Goal: Task Accomplishment & Management: Use online tool/utility

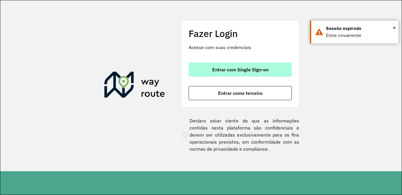
click at [243, 71] on span "Entrar com Single Sign-on" at bounding box center [240, 69] width 56 height 5
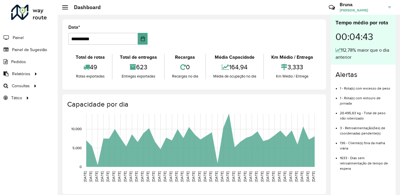
click at [191, 8] on hb-header "Dashboard Críticas? Dúvidas? Elogios? Sugestões? Entre em contato conosco! [PER…" at bounding box center [229, 7] width 342 height 15
click at [83, 85] on span "Roteirização" at bounding box center [79, 86] width 24 height 6
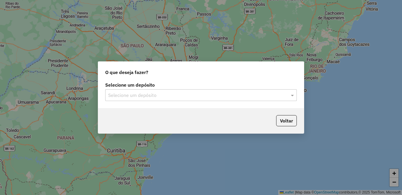
click at [208, 96] on input "text" at bounding box center [195, 95] width 174 height 7
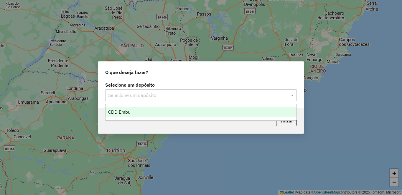
click at [162, 118] on ng-dropdown-panel "CDD Embu" at bounding box center [200, 112] width 191 height 17
click at [153, 114] on div "CDD Embu" at bounding box center [200, 112] width 191 height 10
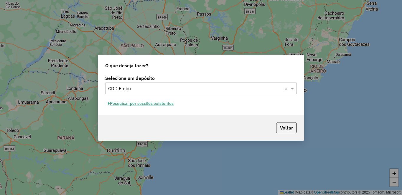
click at [136, 104] on button "Pesquisar por sessões existentes" at bounding box center [140, 103] width 71 height 9
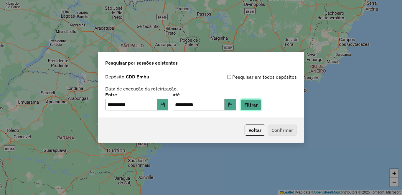
click at [261, 104] on button "Filtrar" at bounding box center [250, 104] width 21 height 11
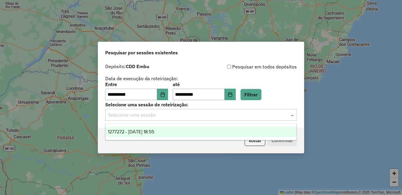
click at [127, 116] on input "text" at bounding box center [195, 115] width 174 height 7
click at [140, 134] on span "1277272 - 17/09/2025 18:55" at bounding box center [131, 132] width 46 height 5
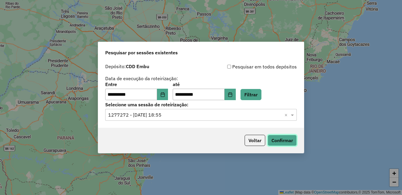
click at [274, 140] on button "Confirmar" at bounding box center [281, 140] width 29 height 11
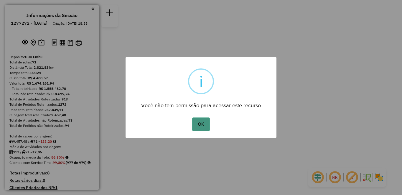
click at [200, 126] on button "OK" at bounding box center [200, 125] width 17 height 14
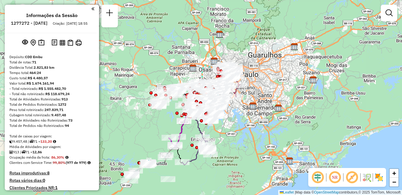
click at [336, 181] on em at bounding box center [334, 178] width 14 height 14
click at [352, 180] on em at bounding box center [351, 178] width 14 height 14
click at [377, 179] on img at bounding box center [378, 177] width 9 height 9
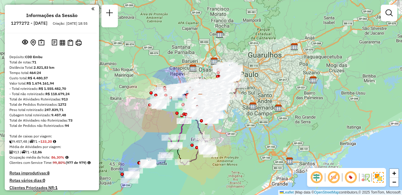
scroll to position [1625, 0]
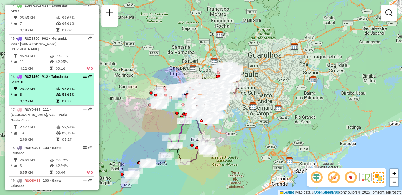
click at [53, 92] on td "25,72 KM" at bounding box center [37, 89] width 37 height 6
select select "**********"
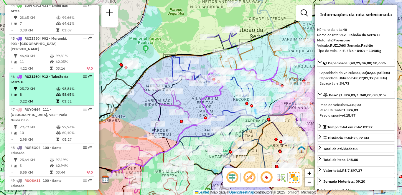
click at [83, 78] on em at bounding box center [85, 77] width 4 height 4
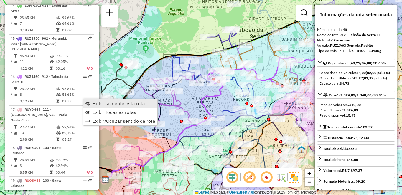
click at [101, 102] on span "Exibir somente esta rota" at bounding box center [118, 103] width 52 height 5
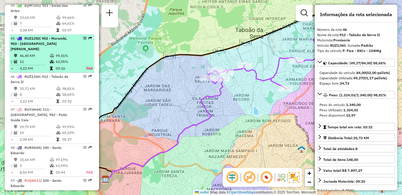
click at [43, 51] on span "| 902 - Morumbi, 903 - Parque Luiz Carlos Prestes" at bounding box center [39, 43] width 57 height 15
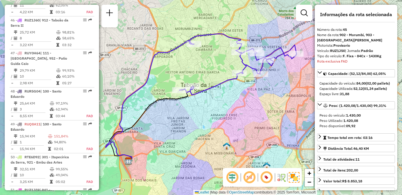
scroll to position [1790, 0]
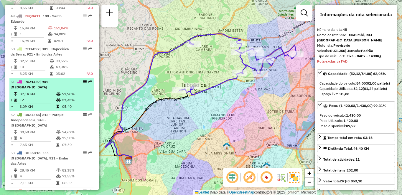
click at [74, 84] on div at bounding box center [83, 82] width 18 height 4
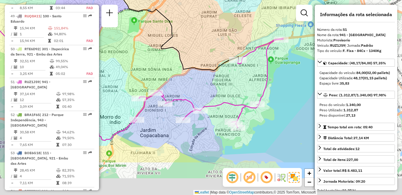
drag, startPoint x: 235, startPoint y: 103, endPoint x: 185, endPoint y: 67, distance: 62.0
click at [185, 67] on icon at bounding box center [96, 10] width 283 height 121
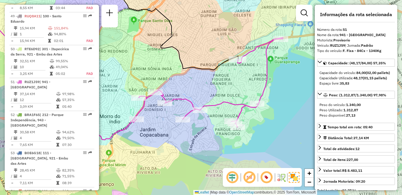
scroll to position [383, 0]
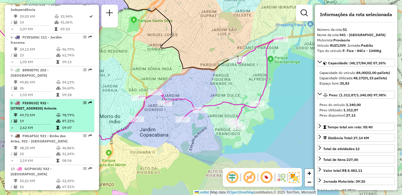
click at [39, 110] on div "8 - FSX8G32 | 932 - Jardim Passárgada, 933 - Vila Santo Antonia" at bounding box center [42, 106] width 62 height 11
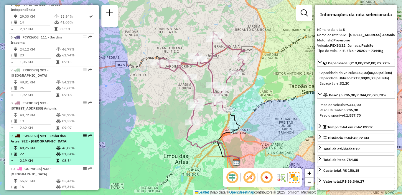
click at [49, 164] on td "2,19 KM" at bounding box center [37, 161] width 37 height 6
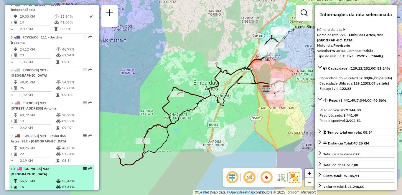
click at [46, 177] on li "10 - GCP4H35 | 932 - Jardim Passárgada 55,51 KM 52,43% / 16 67,31% = 3,47 KM 08…" at bounding box center [51, 181] width 85 height 33
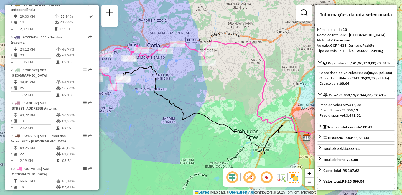
scroll to position [218, 0]
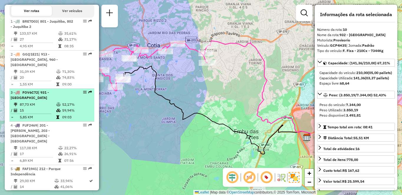
click at [43, 120] on td "5,85 KM" at bounding box center [37, 118] width 37 height 6
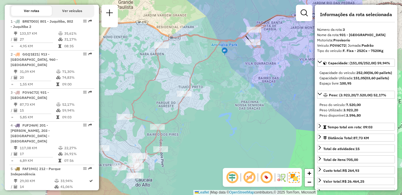
drag, startPoint x: 266, startPoint y: 94, endPoint x: 275, endPoint y: 94, distance: 8.8
click at [275, 94] on div "Janela de atendimento Grade de atendimento Capacidade Transportadoras Veículos …" at bounding box center [201, 97] width 402 height 195
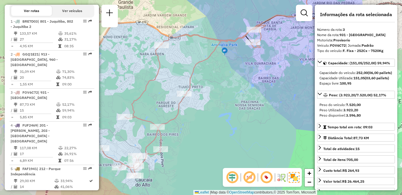
scroll to position [2185, 0]
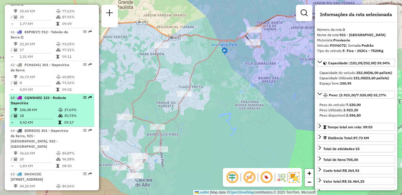
click at [41, 109] on td "106,48 KM" at bounding box center [38, 110] width 39 height 6
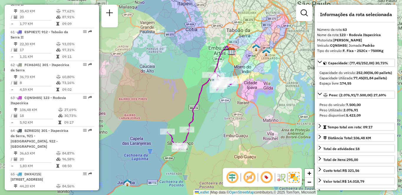
scroll to position [2361, 0]
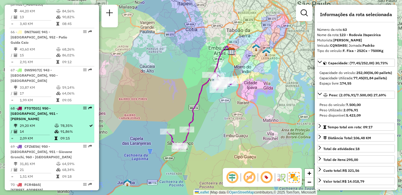
drag, startPoint x: 51, startPoint y: 110, endPoint x: 167, endPoint y: 104, distance: 116.4
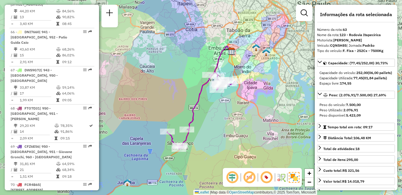
click at [51, 123] on td "29,20 KM" at bounding box center [36, 126] width 35 height 6
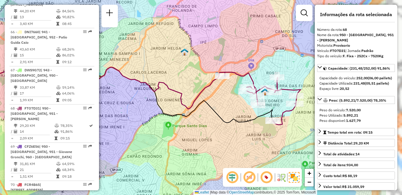
drag, startPoint x: 262, startPoint y: 134, endPoint x: 222, endPoint y: 129, distance: 40.7
click at [222, 130] on div "Janela de atendimento Grade de atendimento Capacidade Transportadoras Veículos …" at bounding box center [201, 97] width 402 height 195
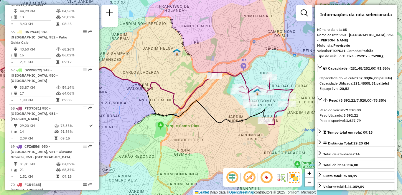
scroll to position [2257, 0]
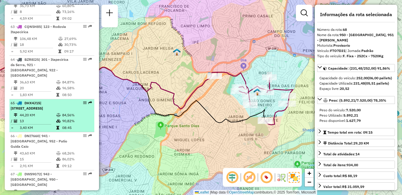
click at [34, 115] on td "44,20 KM" at bounding box center [37, 115] width 37 height 6
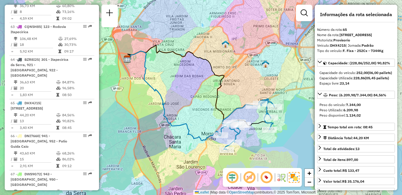
scroll to position [284, 0]
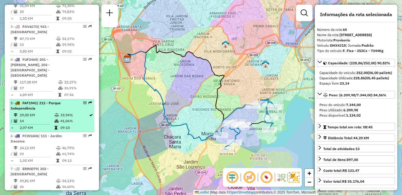
click at [65, 105] on div "5 - FAF1941 | 212 - Parque Independência" at bounding box center [42, 106] width 62 height 11
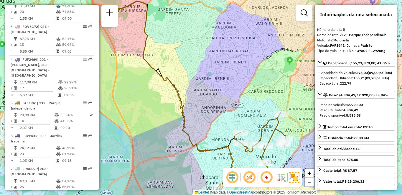
drag, startPoint x: 162, startPoint y: 148, endPoint x: 148, endPoint y: 105, distance: 45.0
click at [148, 105] on div "Janela de atendimento Grade de atendimento Capacidade Transportadoras Veículos …" at bounding box center [201, 97] width 402 height 195
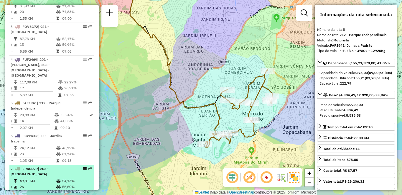
click at [59, 169] on div "7 - ERR0D79 | 202 - Jardim Aracati" at bounding box center [42, 172] width 62 height 11
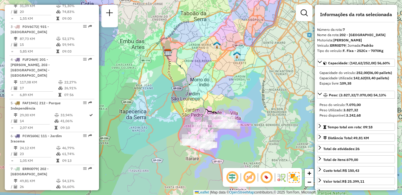
scroll to position [2432, 0]
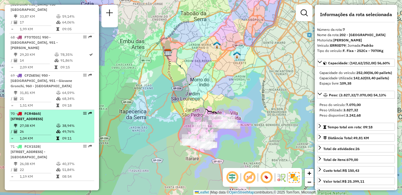
click at [35, 123] on td "27,08 KM" at bounding box center [37, 126] width 37 height 6
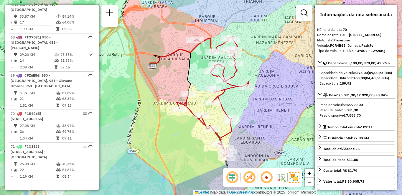
scroll to position [1949, 0]
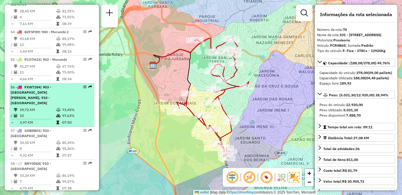
click at [62, 106] on div "56 - FXW7J84 | 903 - Parque Luiz Carlos Prestes, 910 - Parque Ipê" at bounding box center [42, 95] width 62 height 21
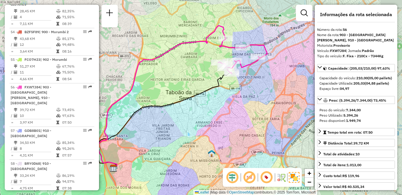
drag, startPoint x: 260, startPoint y: 145, endPoint x: 206, endPoint y: 148, distance: 54.3
click at [206, 148] on div "Janela de atendimento Grade de atendimento Capacidade Transportadoras Veículos …" at bounding box center [201, 97] width 402 height 195
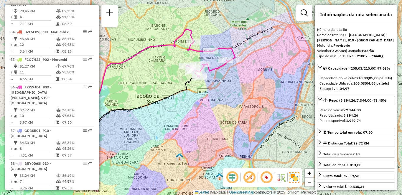
scroll to position [2152, 0]
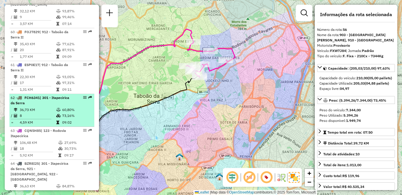
click at [62, 117] on td "73,16%" at bounding box center [77, 116] width 30 height 6
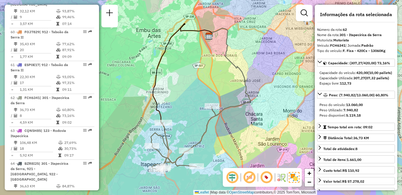
scroll to position [2295, 0]
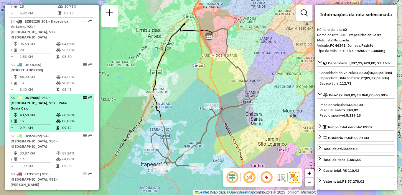
click at [64, 98] on span "| 941 - Jardim São Luiz, 952 - Patio Guida Caio" at bounding box center [39, 103] width 57 height 15
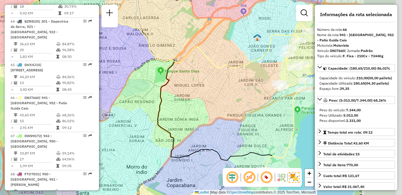
drag, startPoint x: 231, startPoint y: 123, endPoint x: 213, endPoint y: 124, distance: 18.3
click at [213, 124] on div "Janela de atendimento Grade de atendimento Capacidade Transportadoras Veículos …" at bounding box center [201, 97] width 402 height 195
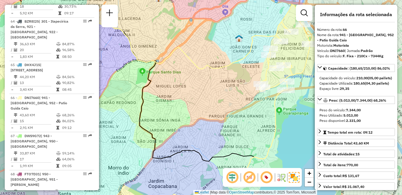
scroll to position [2470, 0]
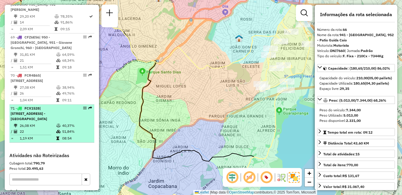
click at [47, 129] on td "22" at bounding box center [37, 132] width 37 height 6
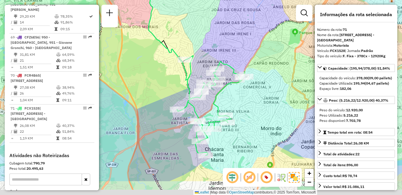
drag, startPoint x: 288, startPoint y: 150, endPoint x: 266, endPoint y: 112, distance: 44.0
click at [266, 112] on div "Janela de atendimento Grade de atendimento Capacidade Transportadoras Veículos …" at bounding box center [201, 97] width 402 height 195
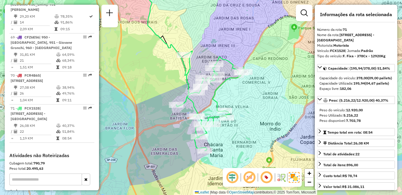
scroll to position [1922, 0]
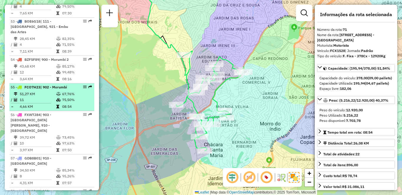
drag, startPoint x: 45, startPoint y: 110, endPoint x: 71, endPoint y: 106, distance: 26.1
click at [45, 103] on td "11" at bounding box center [37, 100] width 37 height 6
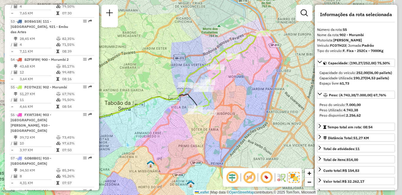
drag, startPoint x: 224, startPoint y: 118, endPoint x: 161, endPoint y: 132, distance: 64.1
click at [161, 132] on div "Janela de atendimento Grade de atendimento Capacidade Transportadoras Veículos …" at bounding box center [201, 97] width 402 height 195
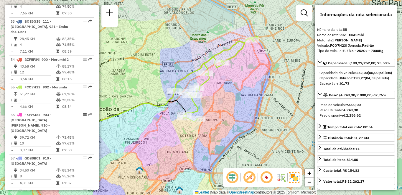
scroll to position [2086, 0]
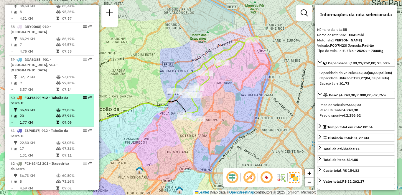
click at [50, 99] on span "| 912 - Taboão da Serra II" at bounding box center [40, 101] width 58 height 10
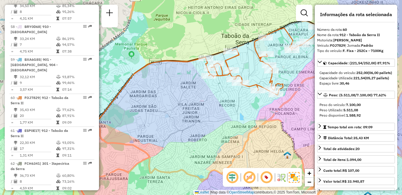
drag, startPoint x: 276, startPoint y: 114, endPoint x: 256, endPoint y: 116, distance: 19.8
click at [258, 119] on div "Janela de atendimento Grade de atendimento Capacidade Transportadoras Veículos …" at bounding box center [201, 97] width 402 height 195
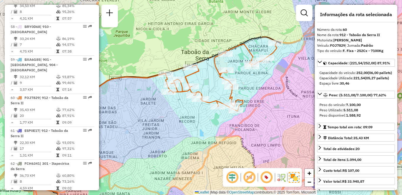
drag, startPoint x: 275, startPoint y: 82, endPoint x: 235, endPoint y: 100, distance: 44.3
click at [235, 100] on icon at bounding box center [220, 77] width 111 height 68
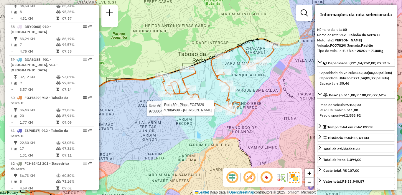
scroll to position [251, 0]
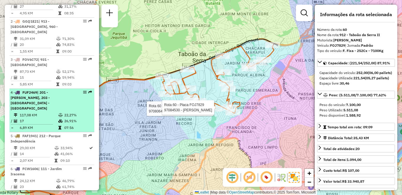
click at [43, 112] on td "117,08 KM" at bounding box center [38, 115] width 39 height 6
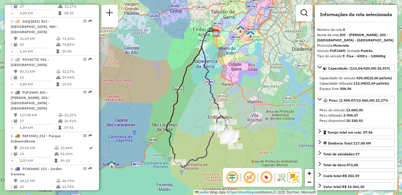
scroll to position [2218, 0]
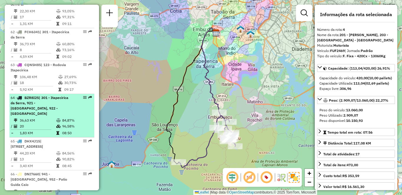
click at [59, 119] on icon at bounding box center [58, 121] width 4 height 4
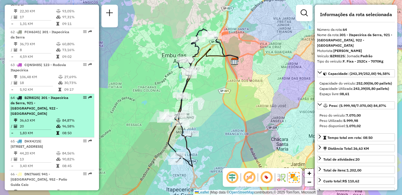
click at [49, 118] on td "36,63 KM" at bounding box center [37, 121] width 37 height 6
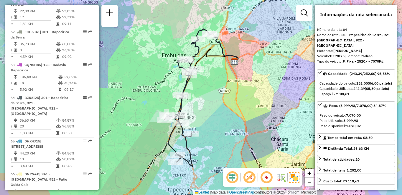
scroll to position [2394, 0]
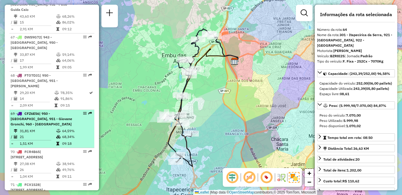
click at [27, 111] on div "69 - CFZ6E56 | 950 - Jardim Germânia, 951 - Giovane Gronchi, 960 - Vila das Bel…" at bounding box center [42, 119] width 62 height 16
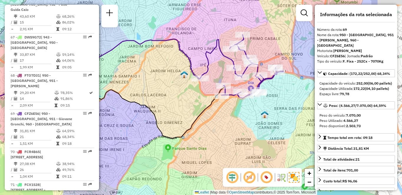
drag, startPoint x: 263, startPoint y: 132, endPoint x: 198, endPoint y: 121, distance: 66.0
click at [198, 121] on icon at bounding box center [107, 108] width 236 height 62
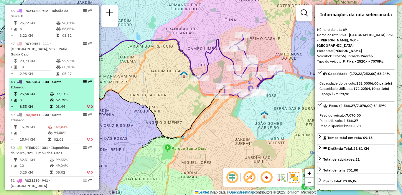
click at [47, 107] on li "48 - RUR5G04 | 100 - Santo Eduardo 25,64 KM 97,19% / 3 62,94% = 8,55 KM 03:44 F…" at bounding box center [51, 94] width 85 height 33
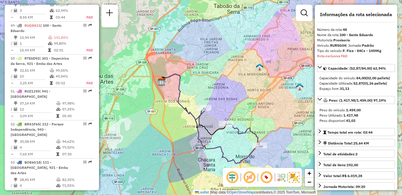
scroll to position [487, 0]
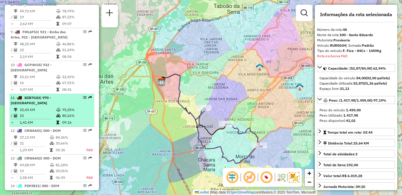
click at [49, 113] on td "23" at bounding box center [37, 116] width 37 height 6
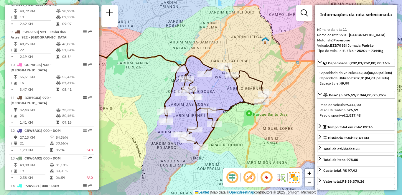
drag, startPoint x: 266, startPoint y: 131, endPoint x: 234, endPoint y: 128, distance: 32.2
click at [234, 128] on div "Janela de atendimento Grade de atendimento Capacidade Transportadoras Veículos …" at bounding box center [201, 97] width 402 height 195
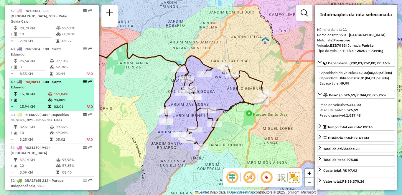
click at [58, 90] on div "49 - RUQ8A11 | 100 - Santo Eduardo" at bounding box center [42, 84] width 62 height 11
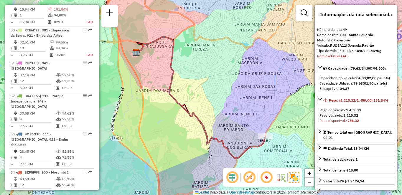
scroll to position [1813, 0]
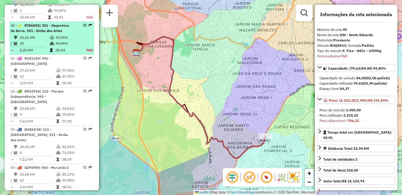
click at [59, 41] on td "99,55%" at bounding box center [67, 38] width 24 height 6
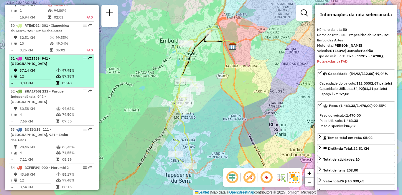
scroll to position [1846, 0]
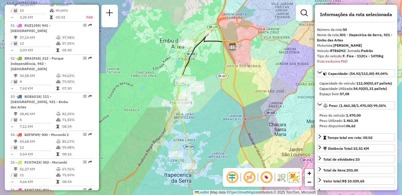
scroll to position [1658, 0]
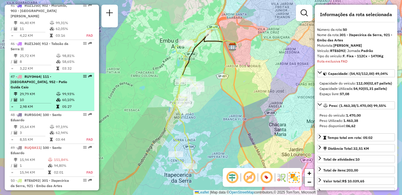
click at [32, 104] on hr at bounding box center [31, 103] width 40 height 0
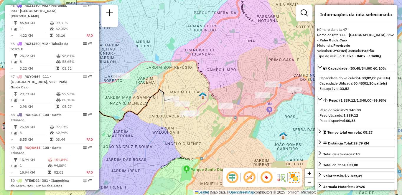
drag, startPoint x: 216, startPoint y: 141, endPoint x: 208, endPoint y: 140, distance: 8.0
click at [208, 140] on div "Janela de atendimento Grade de atendimento Capacidade Transportadoras Veículos …" at bounding box center [201, 97] width 402 height 195
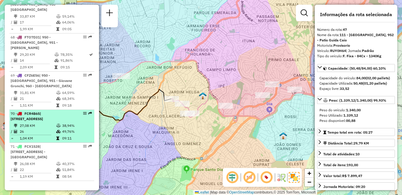
click at [53, 111] on div "70 - FCR4B65 | 101 - Jardim Taima, 102 - Pirajussara, 103 - Vila Regina" at bounding box center [42, 116] width 62 height 11
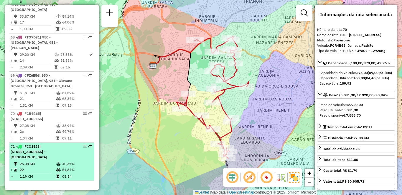
click at [47, 145] on span "| 100 - Santo Eduardo, 101 - Jardim Taima, 212 - Parque Independência" at bounding box center [29, 152] width 37 height 15
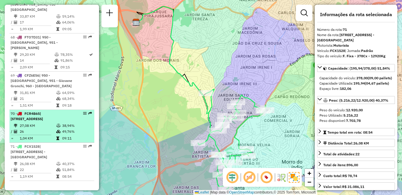
click at [70, 111] on div "70 - FCR4B65 | 101 - Jardim Taima, 102 - Pirajussara, 103 - Vila Regina" at bounding box center [42, 116] width 62 height 11
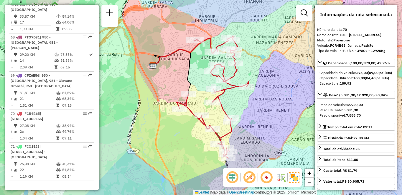
scroll to position [487, 0]
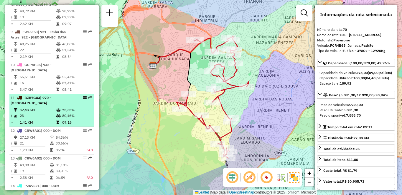
click at [43, 105] on div "11 - BZB7G83 | 970 - Jardim Alvorada" at bounding box center [42, 100] width 62 height 11
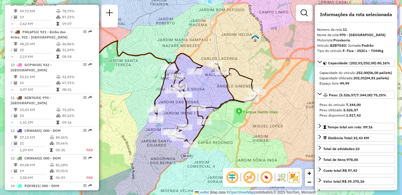
drag, startPoint x: 283, startPoint y: 136, endPoint x: 239, endPoint y: 132, distance: 44.3
click at [239, 132] on div "Janela de atendimento Grade de atendimento Capacidade Transportadoras Veículos …" at bounding box center [201, 97] width 402 height 195
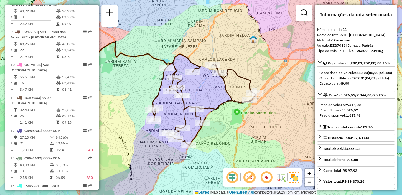
scroll to position [317, 0]
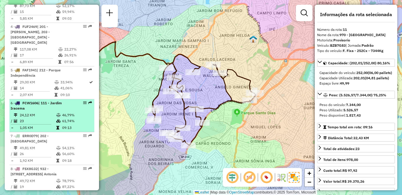
click at [36, 118] on td "23" at bounding box center [37, 121] width 37 height 6
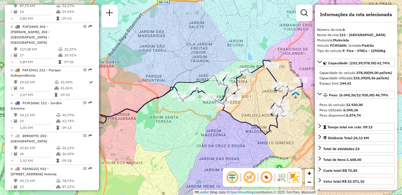
scroll to position [421, 0]
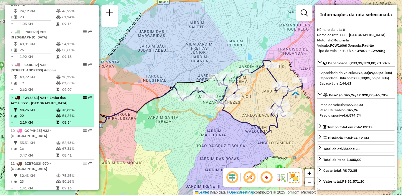
click at [40, 110] on td "48,25 KM" at bounding box center [37, 110] width 37 height 6
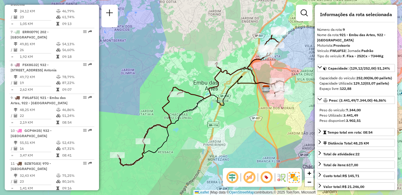
scroll to position [2394, 0]
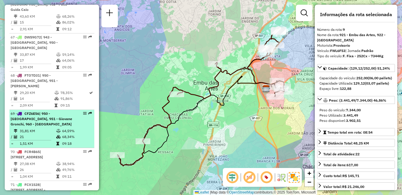
click at [37, 112] on span "| 950 - Jardim Germânia, 951 - Giovane Gronchi, 960 - Vila das Belezas" at bounding box center [42, 119] width 62 height 15
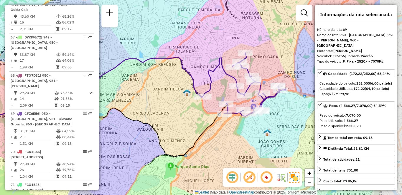
drag, startPoint x: 282, startPoint y: 129, endPoint x: 213, endPoint y: 137, distance: 69.6
click at [213, 137] on div "Janela de atendimento Grade de atendimento Capacidade Transportadoras Veículos …" at bounding box center [201, 97] width 402 height 195
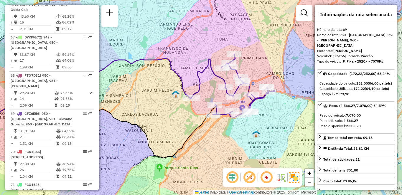
scroll to position [2086, 0]
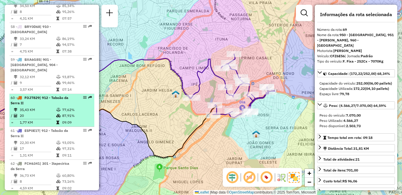
click at [48, 109] on td "35,43 KM" at bounding box center [37, 110] width 37 height 6
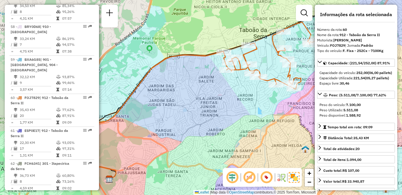
scroll to position [2218, 0]
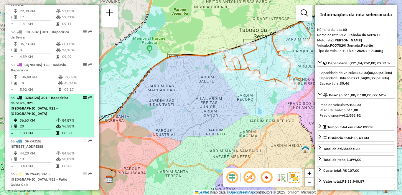
click at [52, 108] on div "64 - BZR8I25 | 301 - Itapecirica da Serra, 921 - Embu das Artes, 922 - Pinheiri…" at bounding box center [42, 105] width 62 height 21
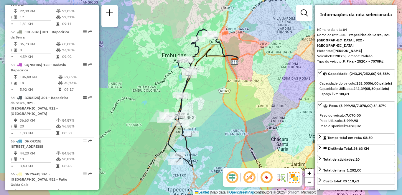
scroll to position [185, 0]
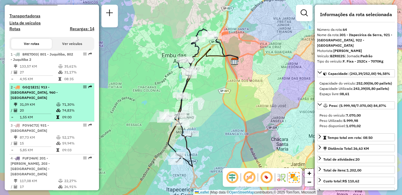
click at [34, 108] on td "31,09 KM" at bounding box center [37, 105] width 37 height 6
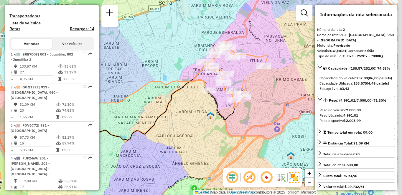
drag, startPoint x: 247, startPoint y: 125, endPoint x: 214, endPoint y: 123, distance: 33.0
click at [214, 123] on div "Janela de atendimento Grade de atendimento Capacidade Transportadoras Veículos …" at bounding box center [201, 97] width 402 height 195
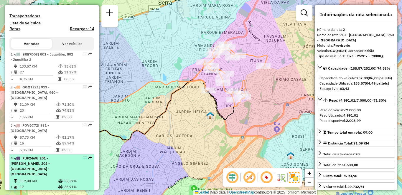
click at [33, 168] on span "| 201 - Embu Guaçu, 203 - Embu Guaçu - Itararé" at bounding box center [30, 166] width 39 height 20
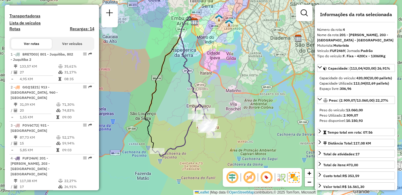
drag, startPoint x: 254, startPoint y: 135, endPoint x: 239, endPoint y: 128, distance: 16.5
click at [239, 128] on div "Janela de atendimento Grade de atendimento Capacidade Transportadoras Veículos …" at bounding box center [201, 97] width 402 height 195
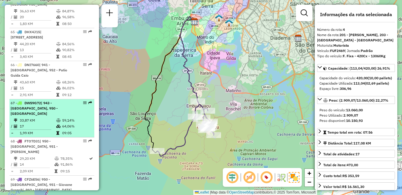
click at [42, 124] on td "17" at bounding box center [37, 127] width 37 height 6
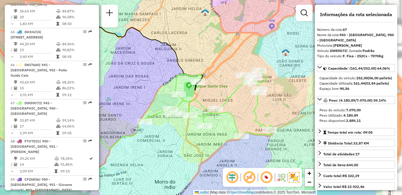
drag, startPoint x: 256, startPoint y: 145, endPoint x: 196, endPoint y: 129, distance: 62.2
click at [196, 129] on div "Janela de atendimento Grade de atendimento Capacidade Transportadoras Veículos …" at bounding box center [201, 97] width 402 height 195
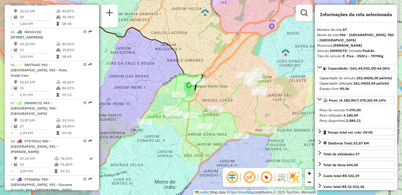
scroll to position [2119, 0]
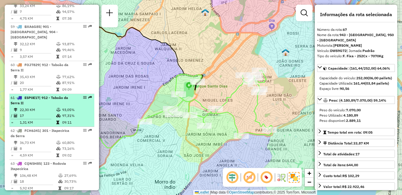
click at [52, 107] on li "61 - ESP0E17 | 912 - Taboão da Serra II 22,30 KM 93,05% / 17 97,31% = 1,31 KM 0…" at bounding box center [51, 110] width 85 height 33
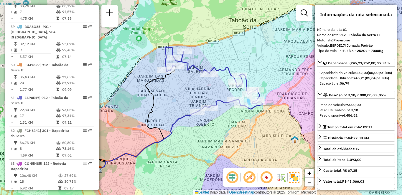
drag, startPoint x: 259, startPoint y: 125, endPoint x: 239, endPoint y: 136, distance: 23.2
click at [239, 136] on div "Janela de atendimento Grade de atendimento Capacidade Transportadoras Veículos …" at bounding box center [201, 97] width 402 height 195
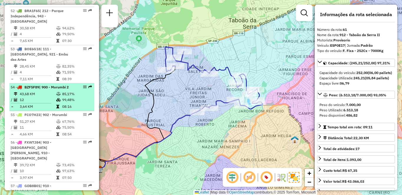
click at [60, 97] on td at bounding box center [59, 94] width 6 height 6
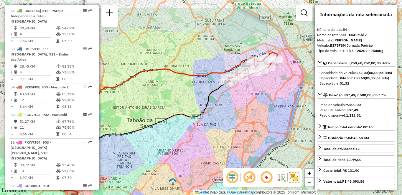
drag, startPoint x: 281, startPoint y: 86, endPoint x: 239, endPoint y: 118, distance: 52.5
click at [239, 118] on div "Janela de atendimento Grade de atendimento Capacidade Transportadoras Veículos …" at bounding box center [201, 97] width 402 height 195
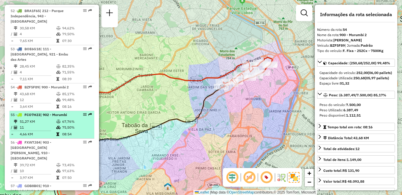
click at [58, 124] on icon at bounding box center [58, 122] width 4 height 4
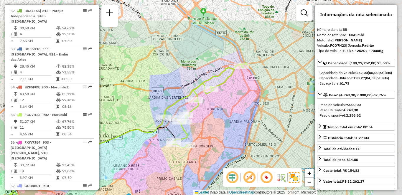
drag, startPoint x: 286, startPoint y: 109, endPoint x: 205, endPoint y: 152, distance: 92.2
click at [205, 152] on div "Janela de atendimento Grade de atendimento Capacidade Transportadoras Veículos …" at bounding box center [201, 97] width 402 height 195
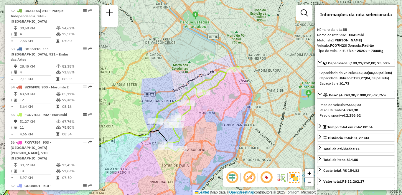
scroll to position [1757, 0]
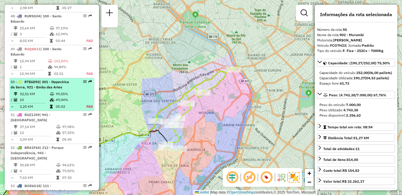
click at [65, 90] on div "50 - RTE6D92 | 301 - Itapecirica da Serra, 921 - Embu das Artes" at bounding box center [42, 84] width 62 height 11
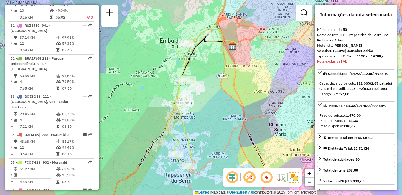
scroll to position [1658, 0]
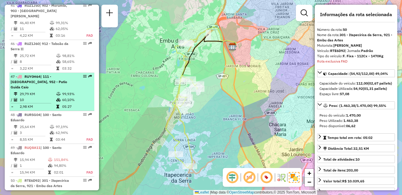
click at [37, 97] on td "29,79 KM" at bounding box center [37, 94] width 37 height 6
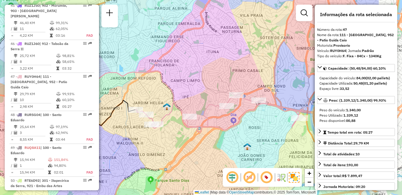
drag, startPoint x: 286, startPoint y: 131, endPoint x: 222, endPoint y: 138, distance: 63.9
click at [222, 138] on div "Janela de atendimento Grade de atendimento Capacidade Transportadoras Veículos …" at bounding box center [201, 97] width 402 height 195
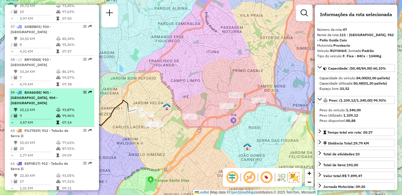
click at [42, 110] on td "32,12 KM" at bounding box center [37, 110] width 37 height 6
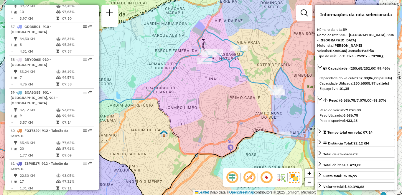
drag, startPoint x: 275, startPoint y: 112, endPoint x: 210, endPoint y: 128, distance: 67.0
click at [210, 128] on div "Janela de atendimento Grade de atendimento Capacidade Transportadoras Veículos …" at bounding box center [201, 97] width 402 height 195
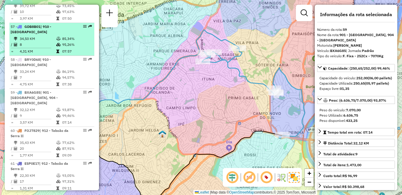
click at [56, 35] on div "57 - GDB8B01 | 910 - Parque Ipê" at bounding box center [42, 29] width 62 height 11
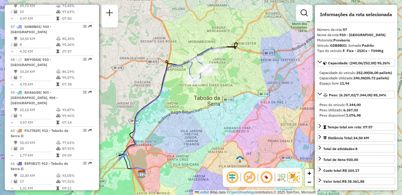
drag, startPoint x: 275, startPoint y: 108, endPoint x: 238, endPoint y: 127, distance: 41.3
click at [238, 127] on div "Janela de atendimento Grade de atendimento Capacidade Transportadoras Veículos …" at bounding box center [201, 97] width 402 height 195
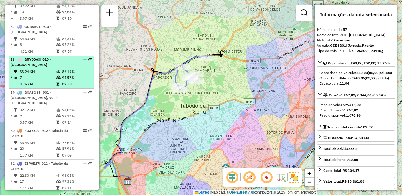
click at [45, 74] on td "33,24 KM" at bounding box center [37, 72] width 37 height 6
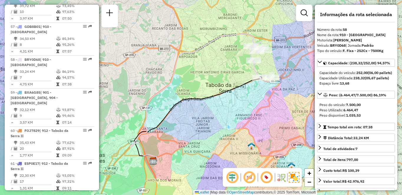
scroll to position [1691, 0]
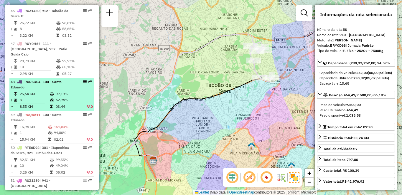
click at [50, 96] on icon at bounding box center [52, 94] width 4 height 4
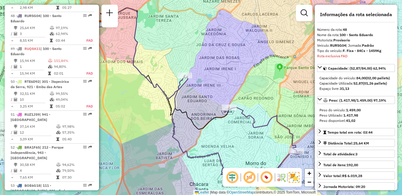
scroll to position [1780, 0]
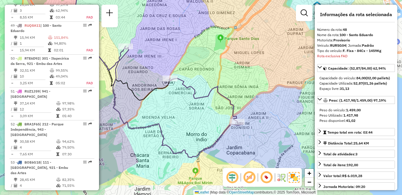
drag, startPoint x: 258, startPoint y: 142, endPoint x: 198, endPoint y: 112, distance: 67.4
click at [198, 112] on div "Janela de atendimento Grade de atendimento Capacidade Transportadoras Veículos …" at bounding box center [201, 97] width 402 height 195
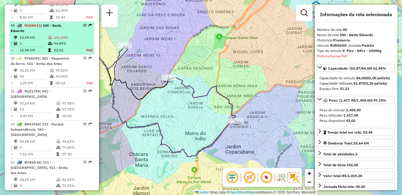
click at [61, 41] on td "151,84%" at bounding box center [67, 38] width 27 height 6
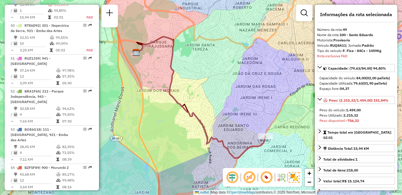
scroll to position [2218, 0]
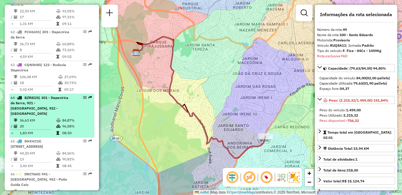
click at [55, 110] on div "64 - BZR8I25 | 301 - Itapecirica da Serra, 921 - Embu das Artes, 922 - Pinheiri…" at bounding box center [42, 105] width 62 height 21
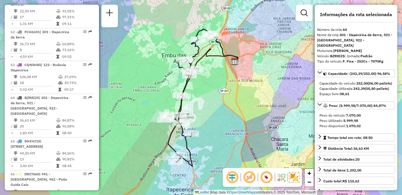
scroll to position [1922, 0]
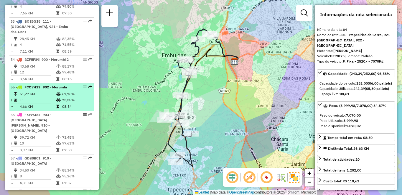
click at [58, 110] on td at bounding box center [59, 107] width 6 height 6
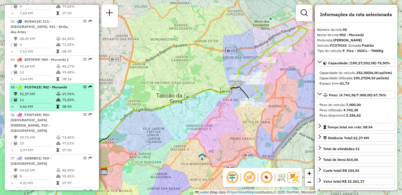
click at [65, 97] on td "67,76%" at bounding box center [77, 94] width 30 height 6
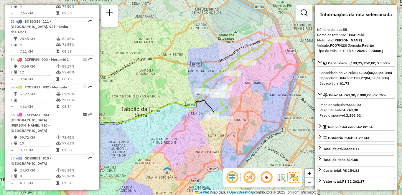
drag, startPoint x: 270, startPoint y: 131, endPoint x: 253, endPoint y: 138, distance: 17.9
click at [253, 138] on div "Janela de atendimento Grade de atendimento Capacidade Transportadoras Veículos …" at bounding box center [201, 97] width 402 height 195
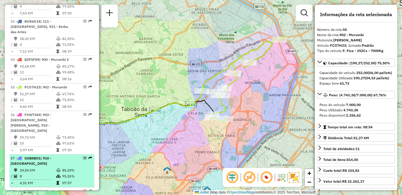
click at [68, 167] on div "57 - GDB8B01 | 910 - Parque Ipê" at bounding box center [42, 161] width 62 height 11
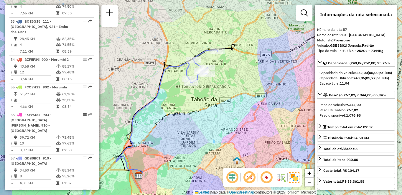
drag, startPoint x: 250, startPoint y: 106, endPoint x: 213, endPoint y: 127, distance: 42.2
click at [213, 127] on div "Janela de atendimento Grade de atendimento Capacidade Transportadoras Veículos …" at bounding box center [201, 97] width 402 height 195
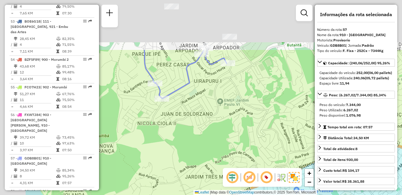
drag, startPoint x: 177, startPoint y: 68, endPoint x: 258, endPoint y: 147, distance: 112.6
click at [258, 147] on div "Janela de atendimento Grade de atendimento Capacidade Transportadoras Veículos …" at bounding box center [201, 97] width 402 height 195
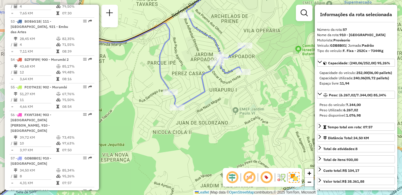
scroll to position [2119, 0]
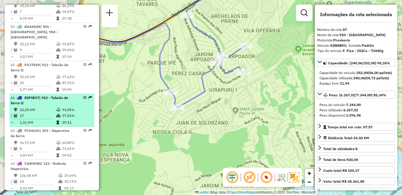
click at [34, 96] on span "ESP0E17" at bounding box center [31, 98] width 15 height 4
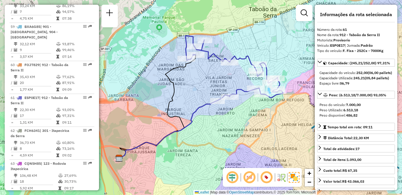
scroll to position [2020, 0]
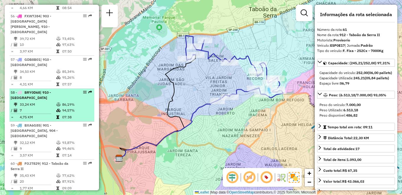
click at [62, 108] on td "86,19%" at bounding box center [77, 105] width 30 height 6
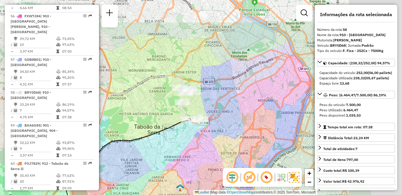
drag, startPoint x: 262, startPoint y: 93, endPoint x: 195, endPoint y: 138, distance: 80.7
click at [195, 138] on div "Janela de atendimento Grade de atendimento Capacidade Transportadoras Veículos …" at bounding box center [201, 97] width 402 height 195
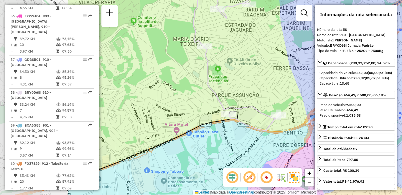
drag, startPoint x: 233, startPoint y: 98, endPoint x: 302, endPoint y: 92, distance: 69.1
click at [302, 92] on div "Janela de atendimento Grade de atendimento Capacidade Transportadoras Veículos …" at bounding box center [201, 97] width 402 height 195
